Goal: Entertainment & Leisure: Consume media (video, audio)

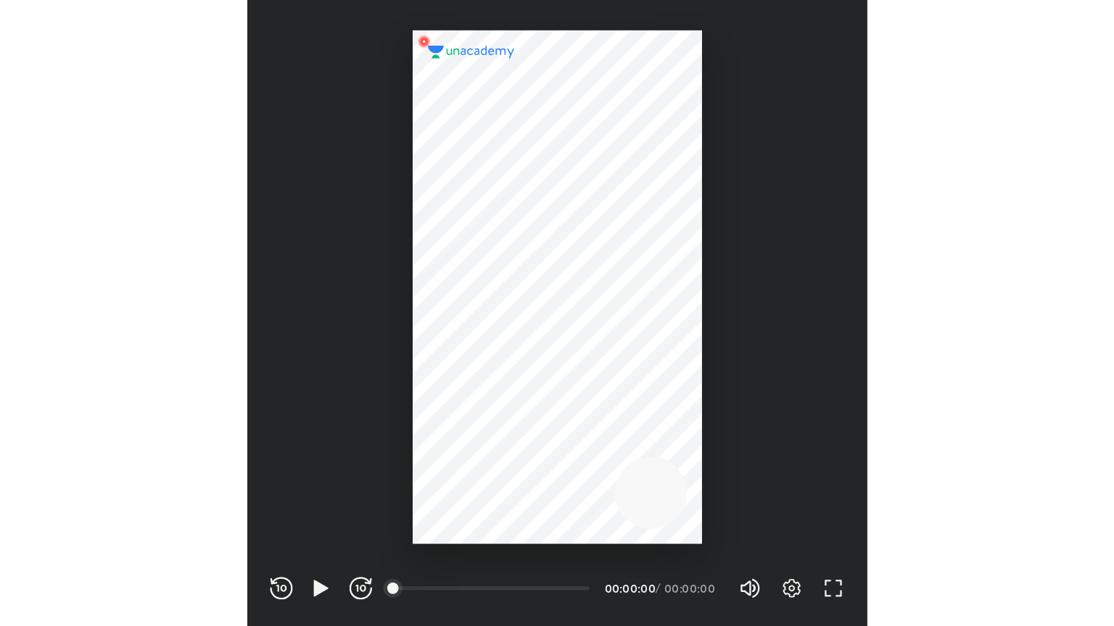
scroll to position [481, 476]
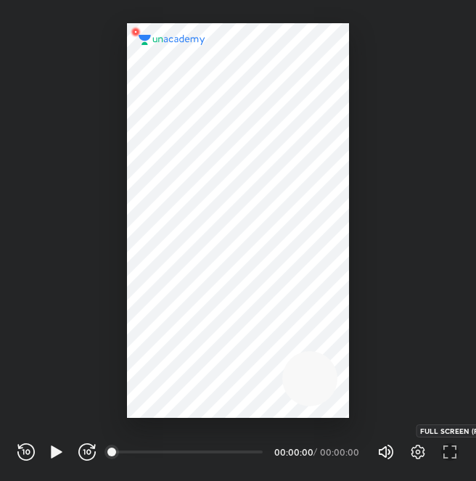
click at [449, 455] on icon "button" at bounding box center [449, 451] width 17 height 17
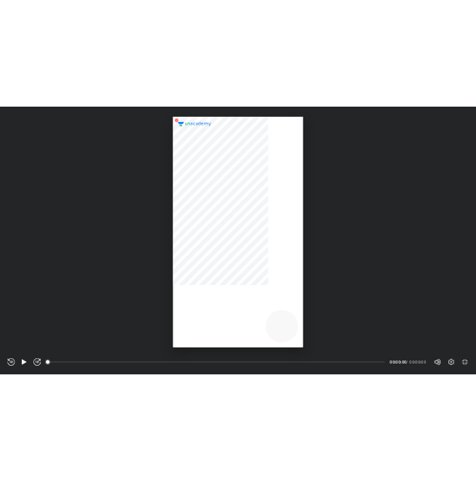
scroll to position [626, 1114]
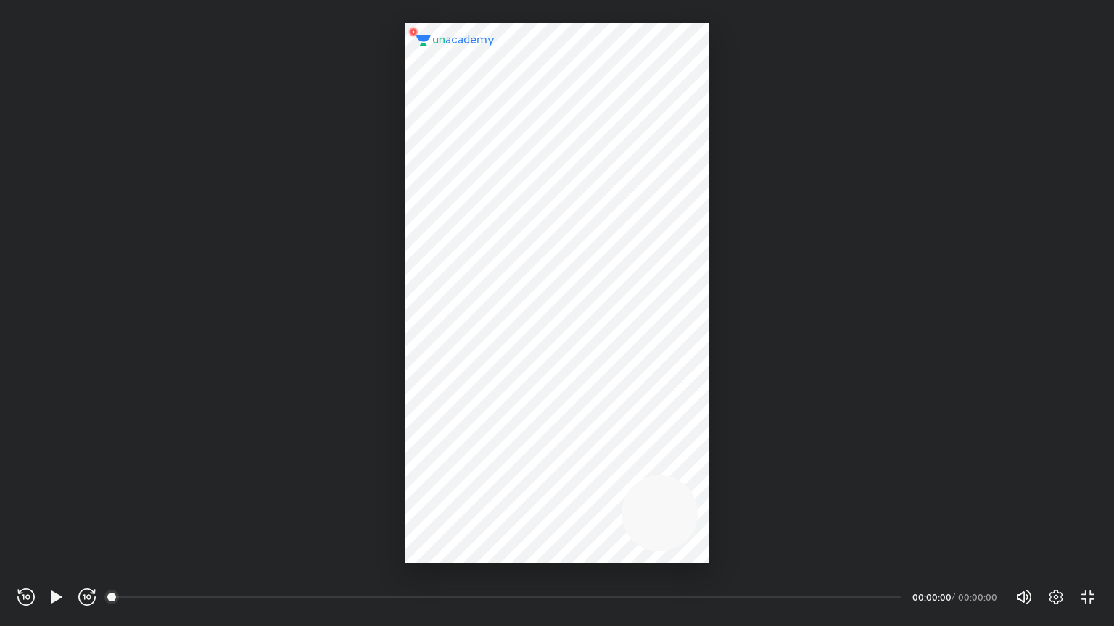
click at [475, 371] on div at bounding box center [557, 293] width 304 height 540
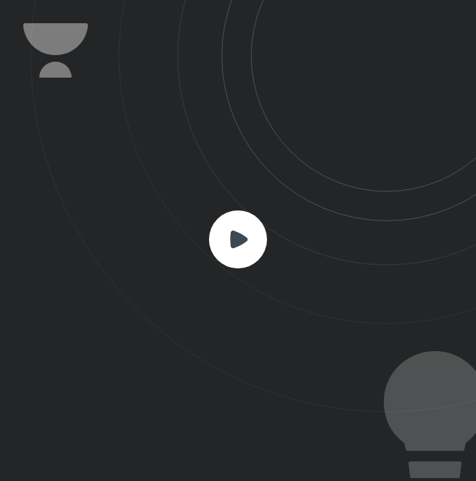
scroll to position [481, 476]
click at [212, 234] on rect at bounding box center [238, 239] width 58 height 58
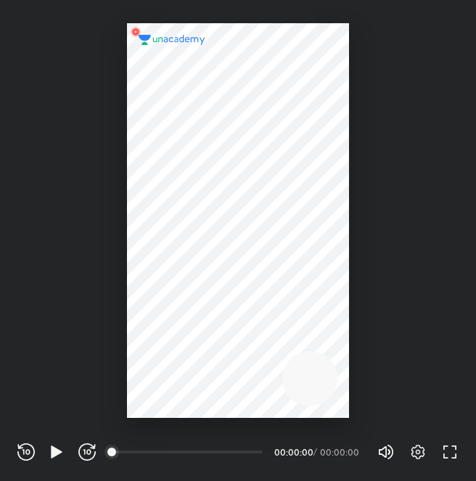
click at [202, 286] on div at bounding box center [238, 220] width 222 height 394
click at [61, 455] on icon "button" at bounding box center [56, 451] width 17 height 17
drag, startPoint x: 37, startPoint y: 450, endPoint x: 28, endPoint y: 448, distance: 9.0
click at [28, 448] on div "REWIND (J) PLAY (K) FORWARD (L)" at bounding box center [56, 451] width 78 height 17
click at [28, 448] on icon "button" at bounding box center [25, 451] width 17 height 17
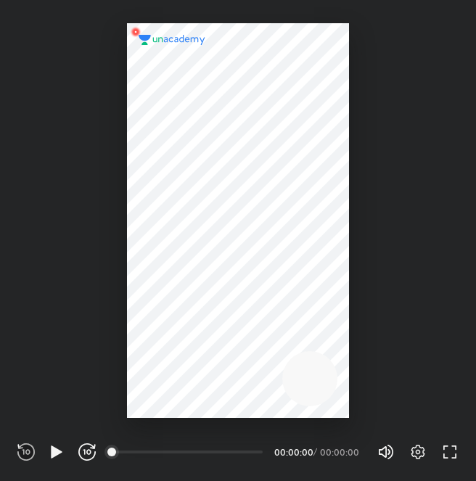
click at [28, 448] on icon "button" at bounding box center [25, 451] width 17 height 17
click at [58, 449] on icon "button" at bounding box center [56, 451] width 11 height 12
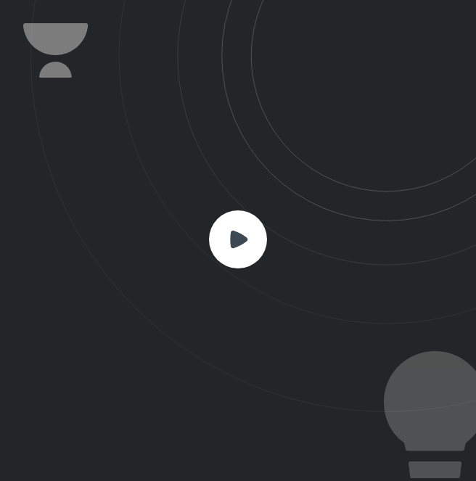
click at [257, 235] on rect at bounding box center [238, 239] width 58 height 58
